Goal: Check status: Check status

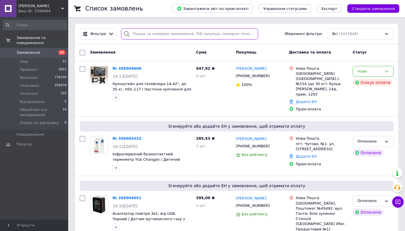
click at [188, 35] on input "search" at bounding box center [189, 33] width 137 height 11
paste input "356870370"
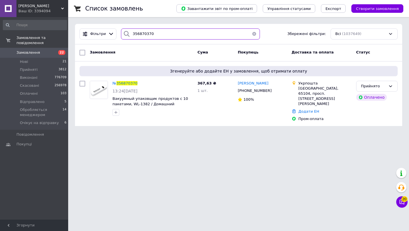
type input "356870370"
click at [37, 9] on div "Ваш ID: 3394094" at bounding box center [43, 11] width 50 height 5
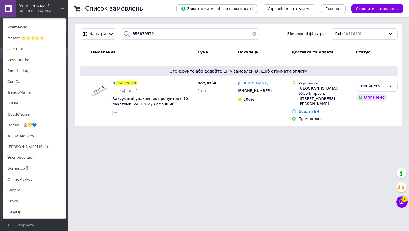
scroll to position [279, 0]
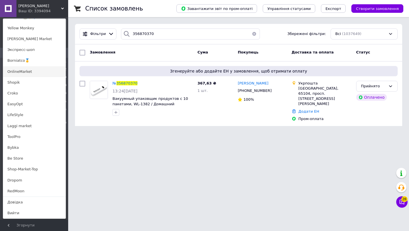
click at [38, 72] on link "OnlineMarket" at bounding box center [34, 71] width 63 height 11
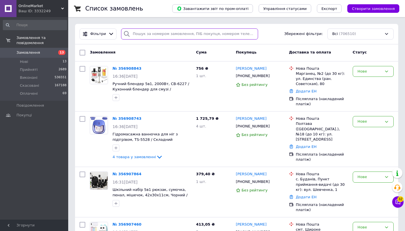
click at [168, 34] on input "search" at bounding box center [189, 33] width 137 height 11
paste input "356892325"
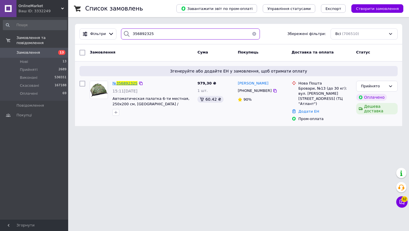
type input "356892325"
click at [128, 83] on span "356892325" at bounding box center [127, 83] width 21 height 4
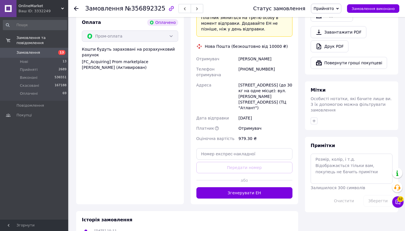
scroll to position [213, 0]
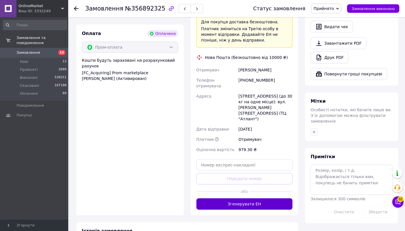
click at [241, 198] on button "Згенерувати ЕН" at bounding box center [244, 203] width 96 height 11
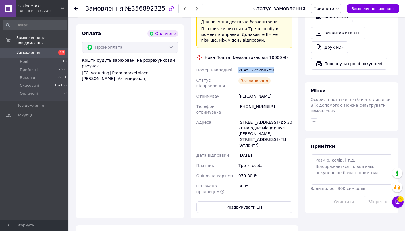
drag, startPoint x: 273, startPoint y: 66, endPoint x: 237, endPoint y: 64, distance: 36.5
click at [237, 65] on div "Номер накладної 20451225260759 Статус відправлення Заплановано Отримувач [PERSO…" at bounding box center [244, 131] width 99 height 132
copy div "Номер накладної 20451225260759"
click at [237, 201] on button "Роздрукувати ЕН" at bounding box center [244, 206] width 96 height 11
click at [33, 9] on div "Ваш ID: 3332249" at bounding box center [43, 11] width 50 height 5
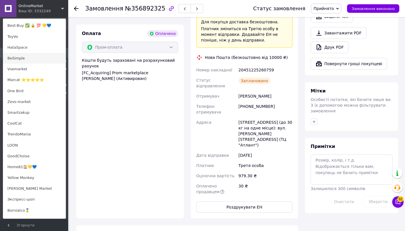
scroll to position [290, 0]
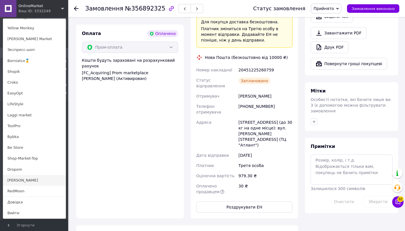
click at [34, 180] on link "[PERSON_NAME]" at bounding box center [34, 180] width 63 height 11
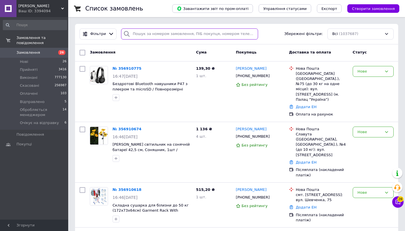
click at [149, 34] on input "search" at bounding box center [189, 33] width 137 height 11
paste input "356888322"
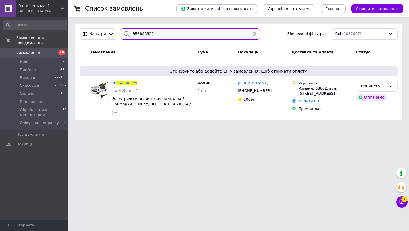
drag, startPoint x: 158, startPoint y: 36, endPoint x: 120, endPoint y: 31, distance: 38.7
click at [121, 31] on div "356888322" at bounding box center [190, 33] width 139 height 11
paste input "91486"
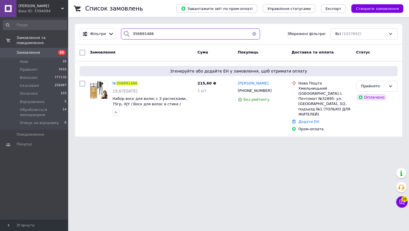
type input "356891486"
